Goal: Information Seeking & Learning: Learn about a topic

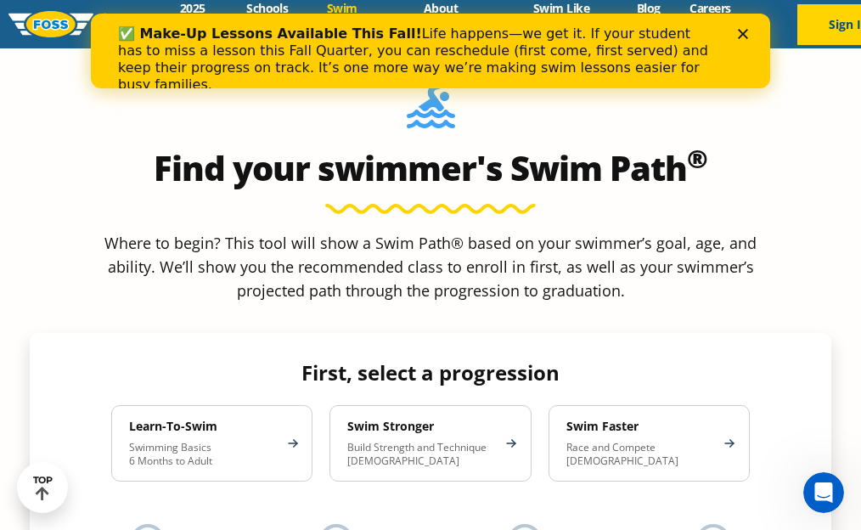
scroll to position [1470, 0]
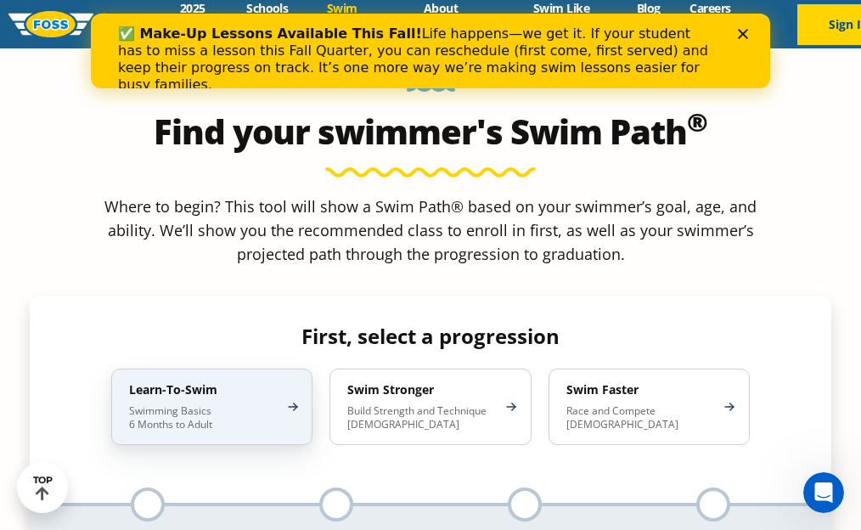
click at [243, 404] on p "Swimming Basics 6 Months to Adult" at bounding box center [203, 417] width 149 height 27
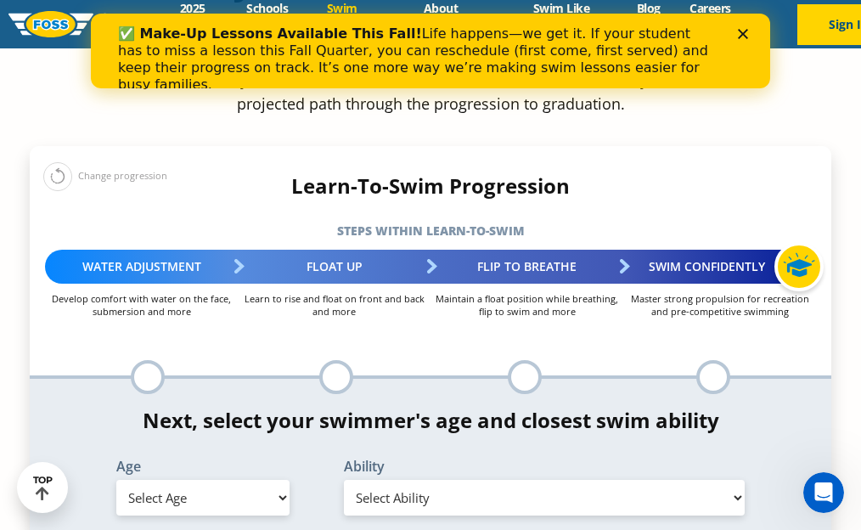
scroll to position [1630, 0]
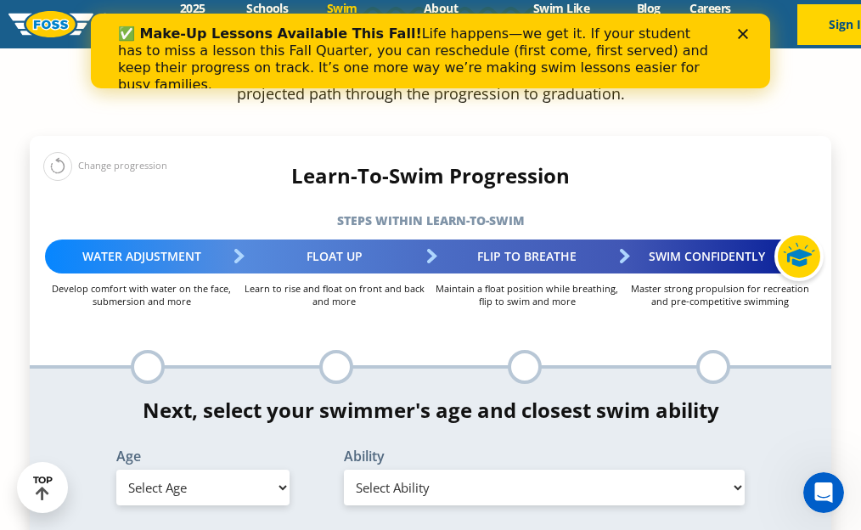
click at [244, 469] on select "Select Age [DEMOGRAPHIC_DATA] months - 1 year 1 year 2 years 3 years 4 years 5 …" at bounding box center [202, 487] width 173 height 36
select select "6-months---1-year"
click at [389, 469] on select "Select Ability First in-water experience Comfortable with water poured over the…" at bounding box center [544, 487] width 401 height 36
select select "6-months---1-year-first-in-water-experience"
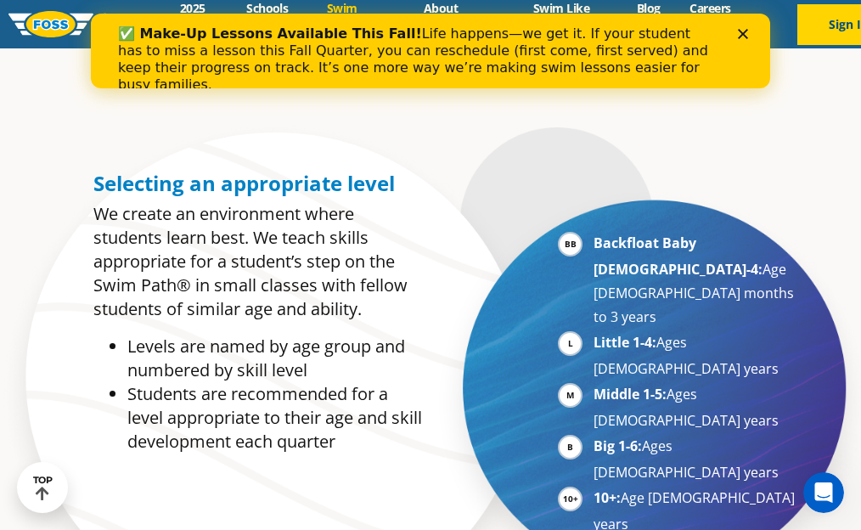
scroll to position [645, 0]
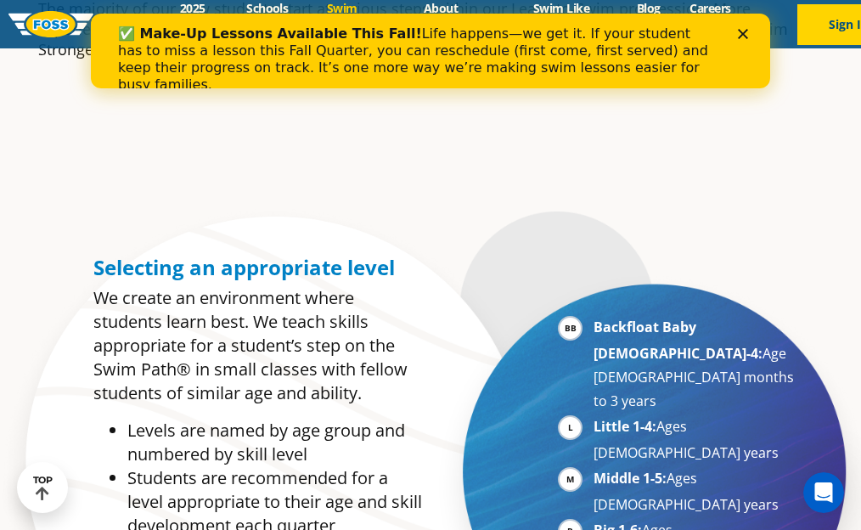
click at [740, 31] on polygon "Close" at bounding box center [742, 34] width 10 height 10
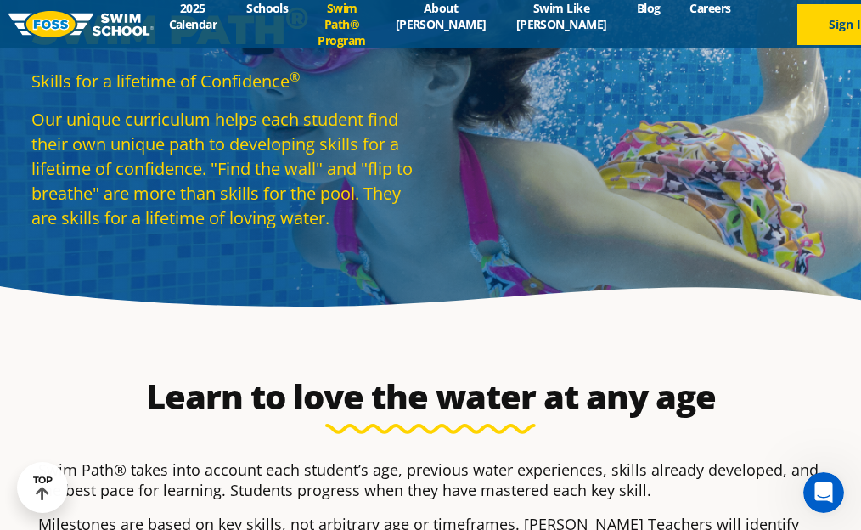
scroll to position [32, 0]
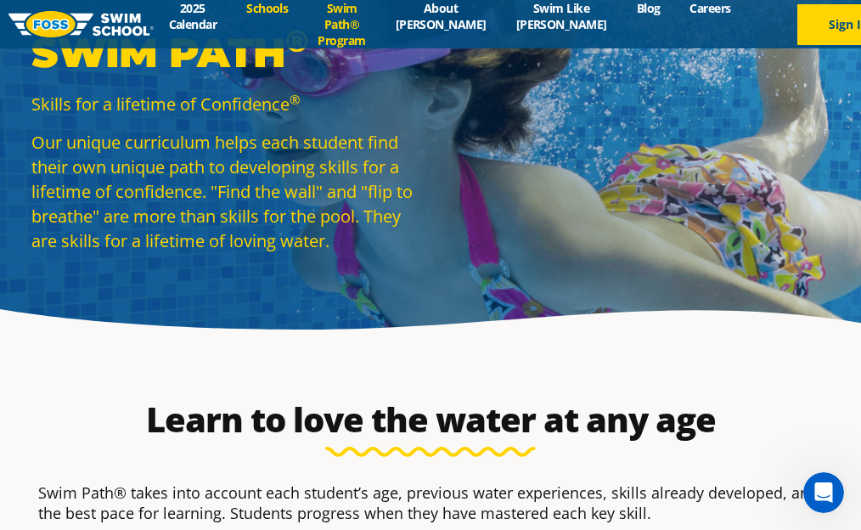
click at [285, 14] on link "Schools" at bounding box center [267, 8] width 71 height 16
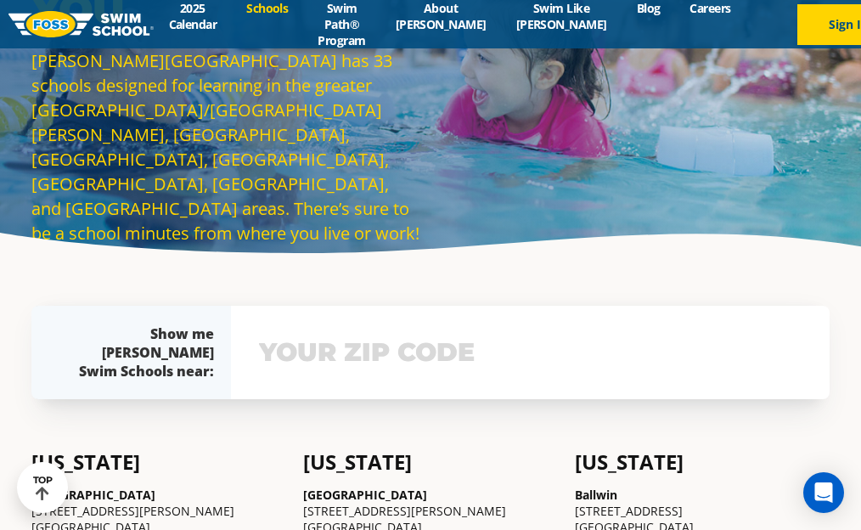
scroll to position [65, 0]
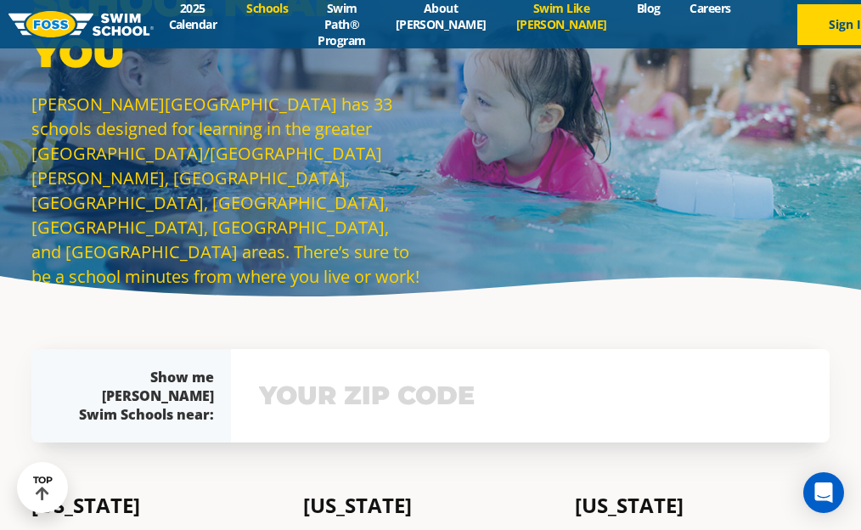
click at [541, 19] on link "Swim Like [PERSON_NAME]" at bounding box center [561, 16] width 121 height 32
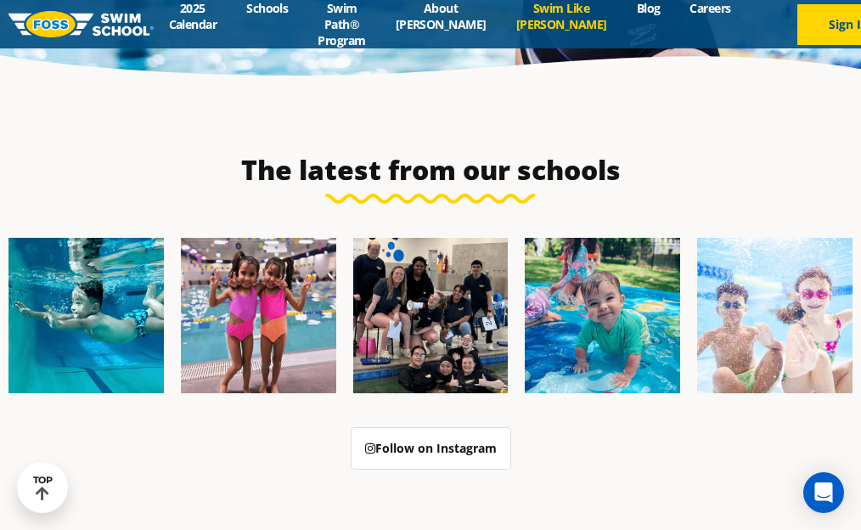
scroll to position [4455, 0]
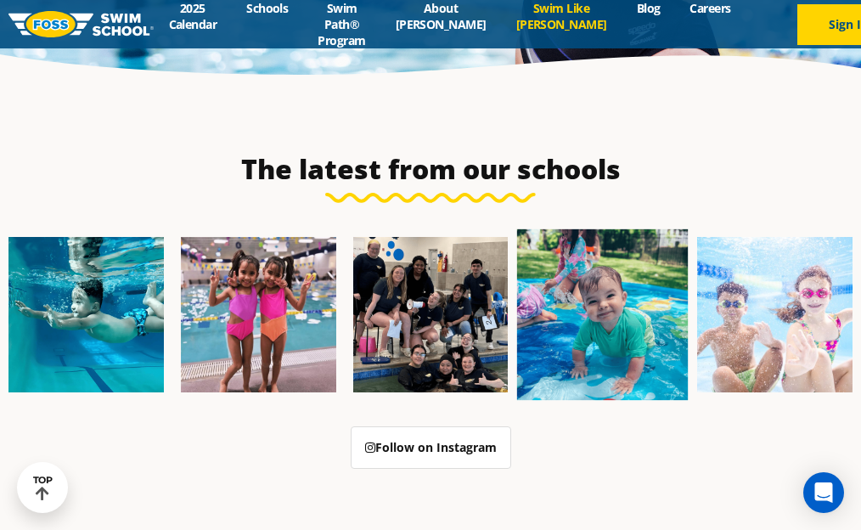
click at [575, 265] on img at bounding box center [602, 314] width 171 height 171
